Goal: Transaction & Acquisition: Book appointment/travel/reservation

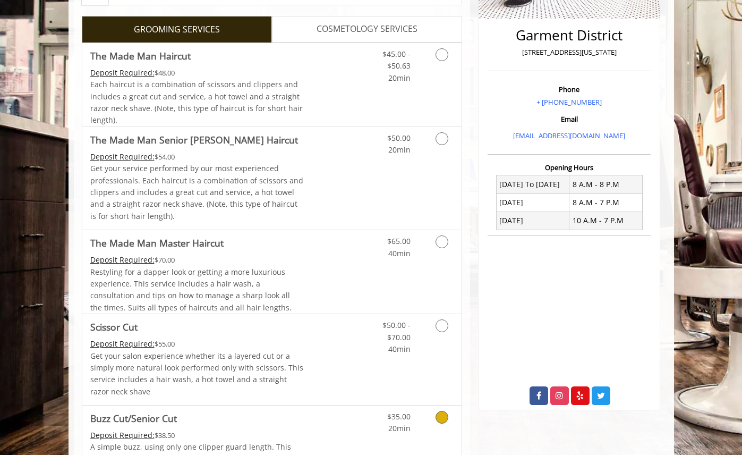
scroll to position [224, 0]
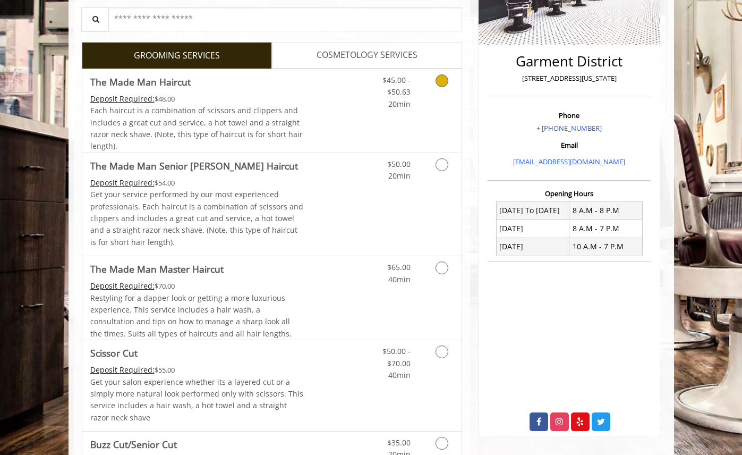
click at [326, 135] on link "Discounted Price" at bounding box center [334, 110] width 63 height 83
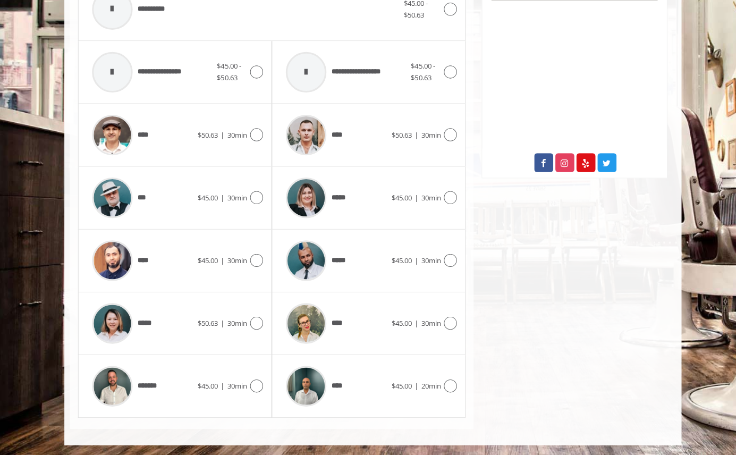
scroll to position [477, 0]
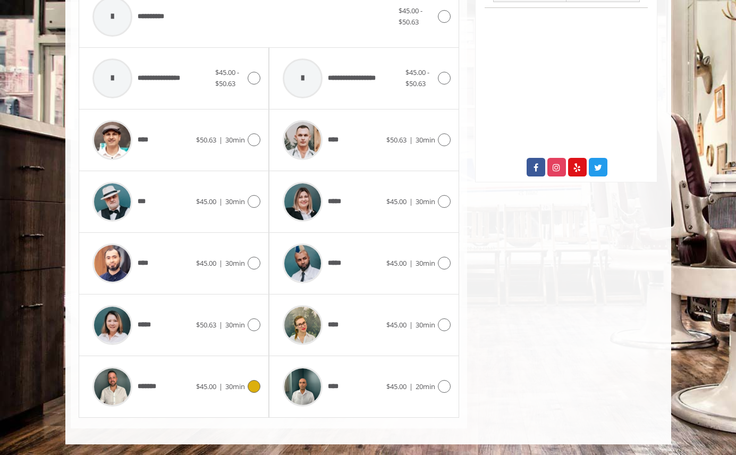
click at [153, 397] on span "*******" at bounding box center [126, 386] width 78 height 50
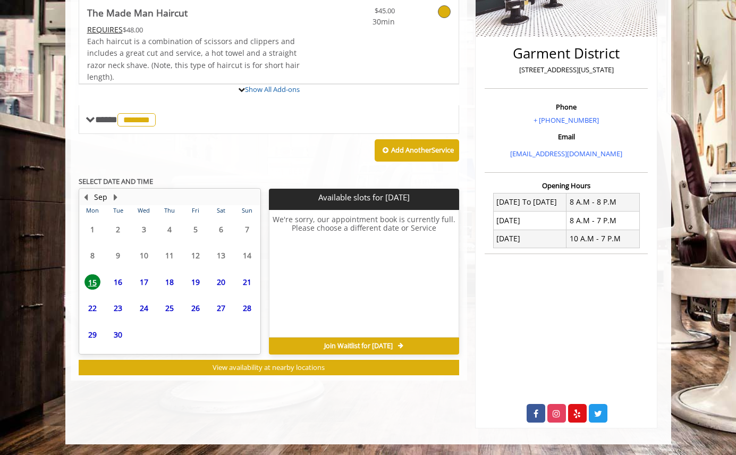
scroll to position [281, 0]
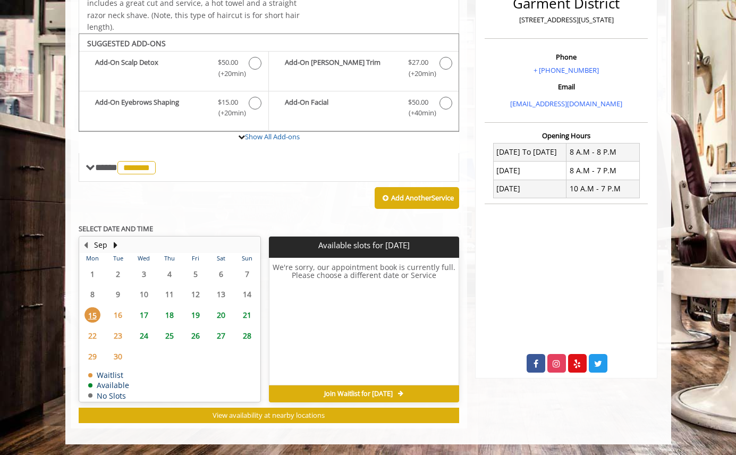
click at [191, 313] on span "19" at bounding box center [195, 314] width 16 height 15
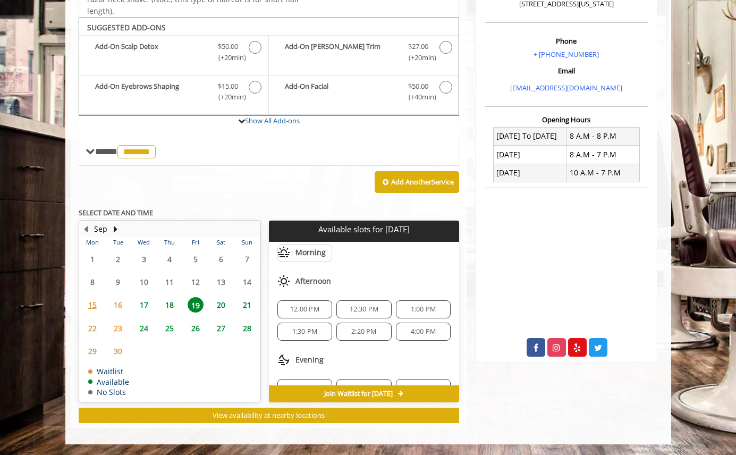
scroll to position [27, 0]
click at [307, 307] on span "12:00 PM" at bounding box center [304, 310] width 29 height 8
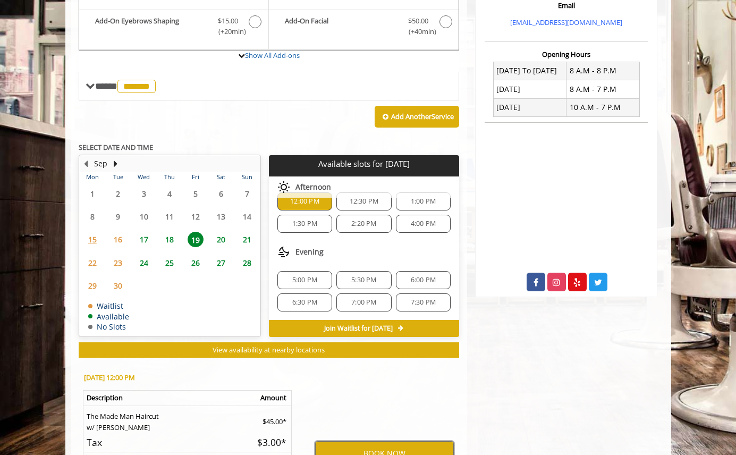
scroll to position [489, 0]
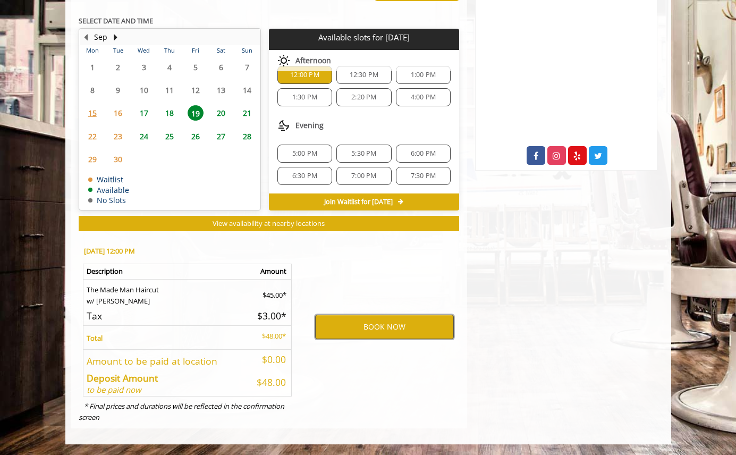
click at [393, 329] on button "BOOK NOW" at bounding box center [384, 326] width 139 height 24
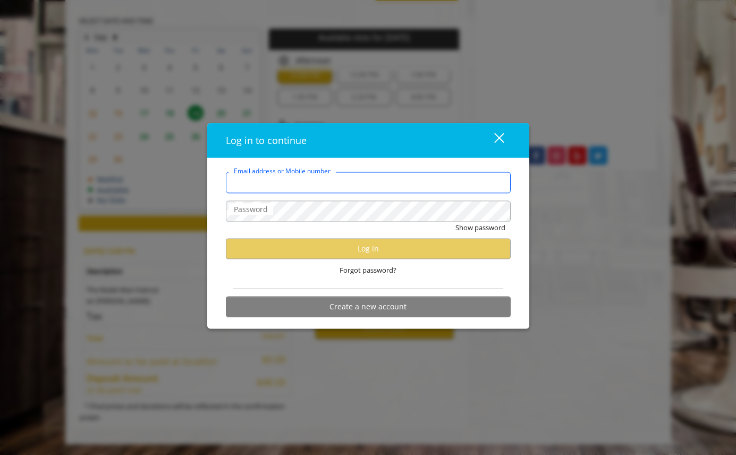
type input "**********"
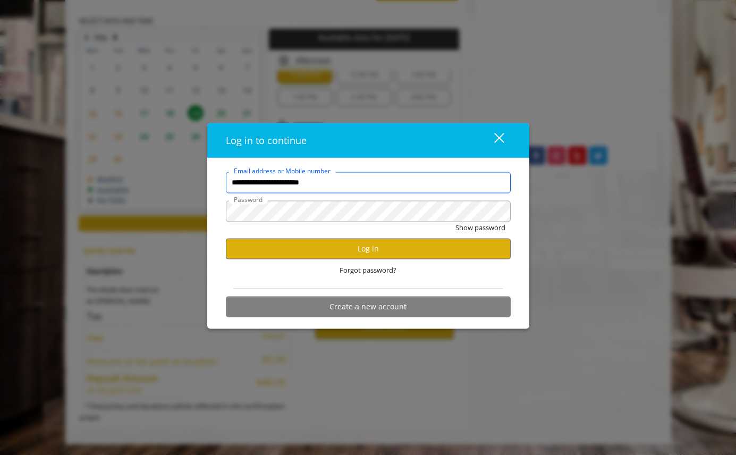
scroll to position [0, 0]
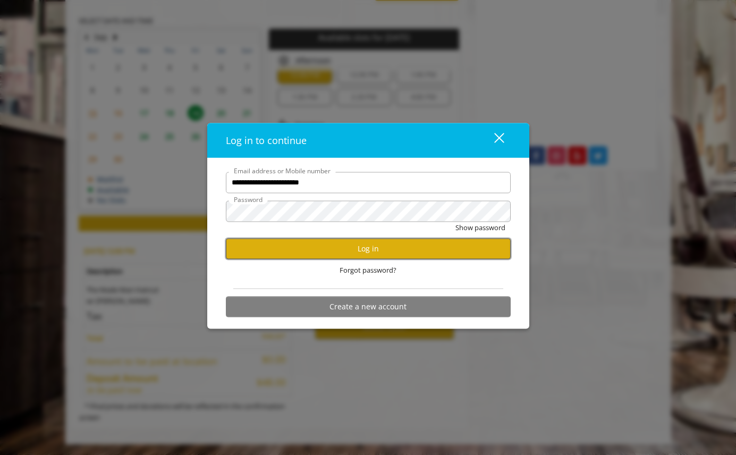
click at [389, 249] on button "Log in" at bounding box center [368, 248] width 285 height 21
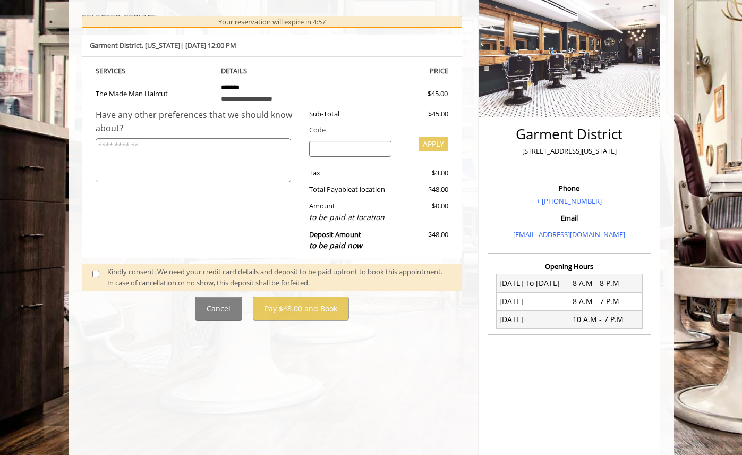
scroll to position [232, 0]
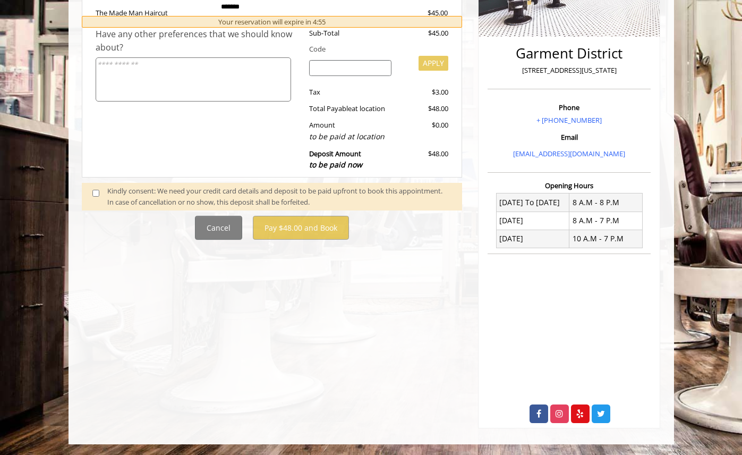
click at [99, 193] on span at bounding box center [99, 196] width 31 height 22
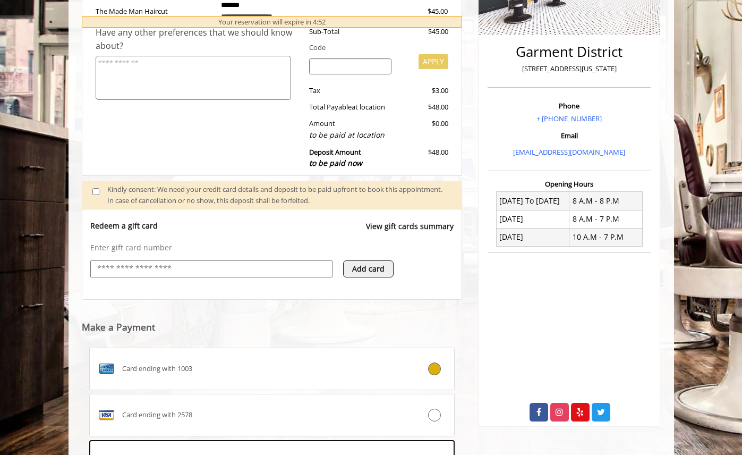
click at [467, 271] on div "**********" at bounding box center [272, 239] width 397 height 703
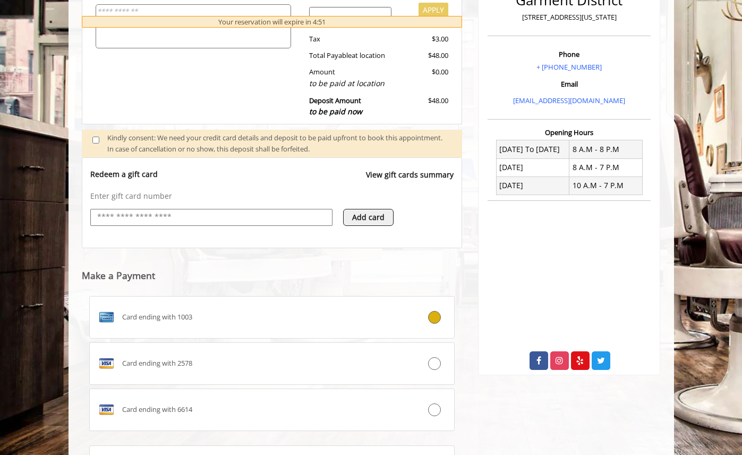
scroll to position [395, 0]
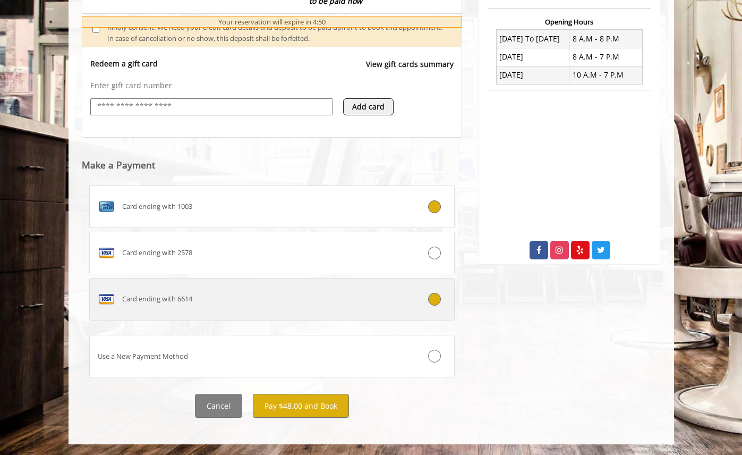
click at [384, 314] on label "Card ending with 6614" at bounding box center [272, 299] width 366 height 42
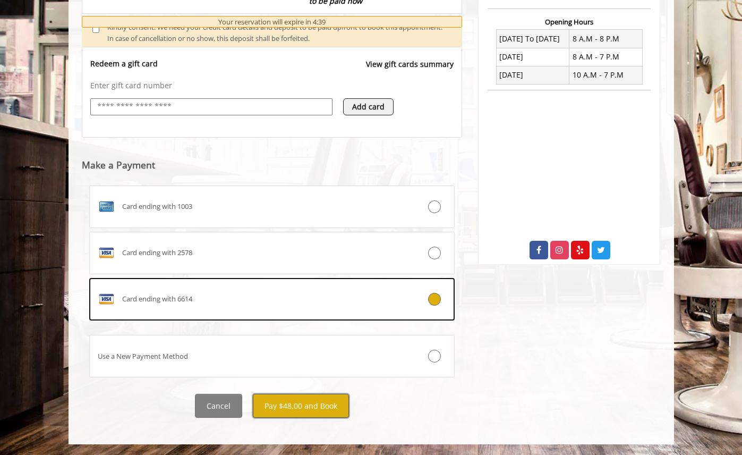
click at [327, 411] on button "Pay $48.00 and Book" at bounding box center [301, 406] width 96 height 24
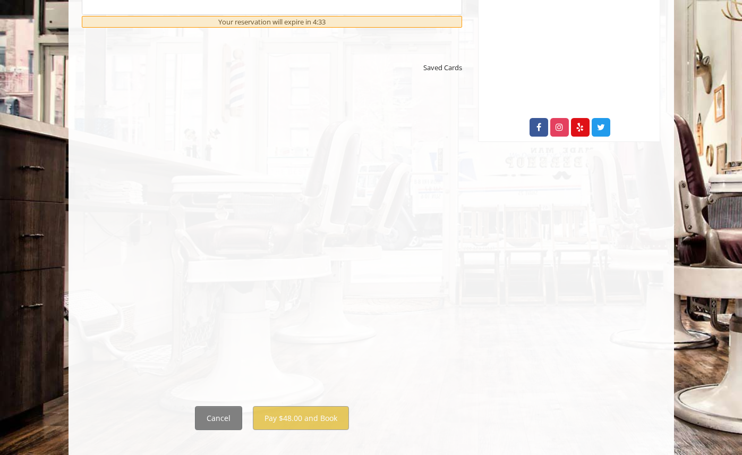
scroll to position [518, 0]
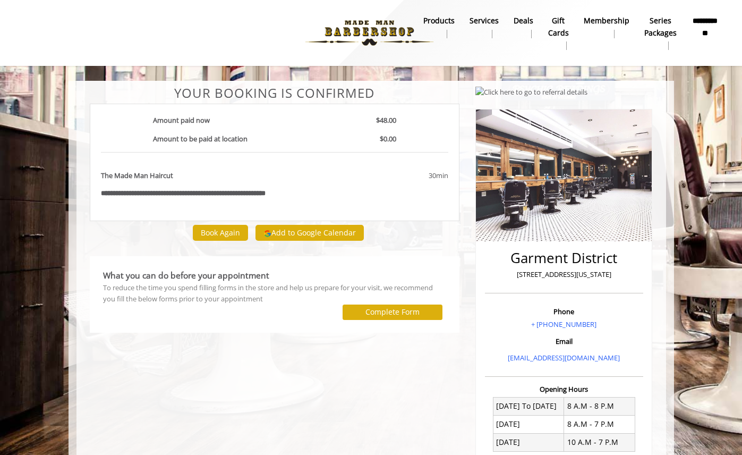
click at [468, 206] on div "[GEOGRAPHIC_DATA][STREET_ADDRESS][US_STATE] Phone + [PHONE_NUMBER] Email [EMAIL…" at bounding box center [563, 358] width 193 height 545
click at [471, 173] on div "[GEOGRAPHIC_DATA][STREET_ADDRESS][US_STATE] Phone + [PHONE_NUMBER] Email [EMAIL…" at bounding box center [563, 358] width 193 height 545
click at [465, 166] on div "**********" at bounding box center [275, 153] width 386 height 135
